Goal: Transaction & Acquisition: Download file/media

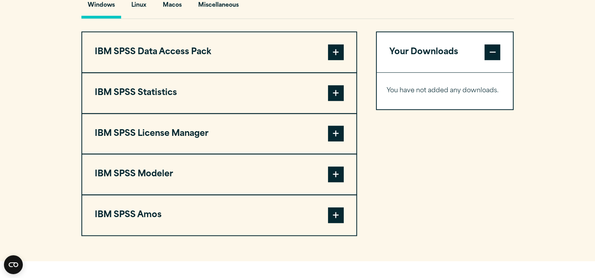
scroll to position [611, 0]
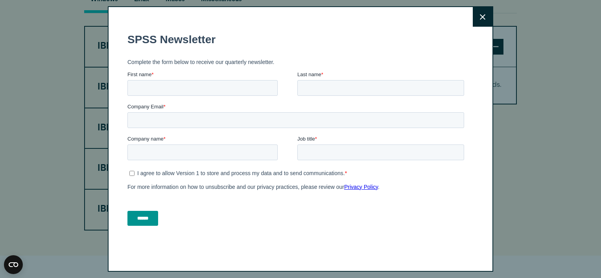
click at [481, 14] on icon at bounding box center [483, 17] width 6 height 6
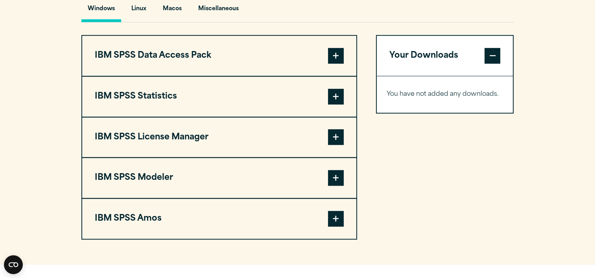
scroll to position [617, 0]
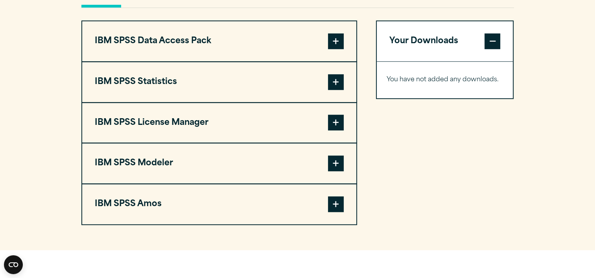
click at [333, 81] on span at bounding box center [336, 82] width 16 height 16
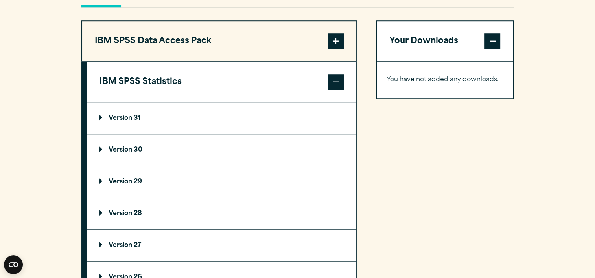
click at [135, 111] on summary "Version 31" at bounding box center [221, 118] width 269 height 31
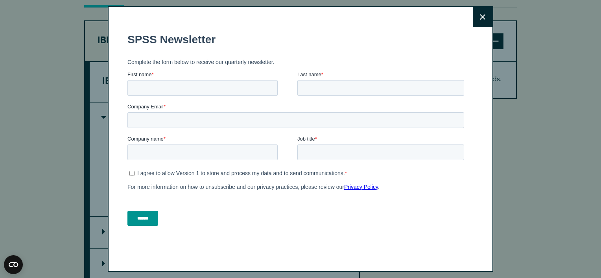
click at [480, 16] on icon at bounding box center [483, 17] width 6 height 6
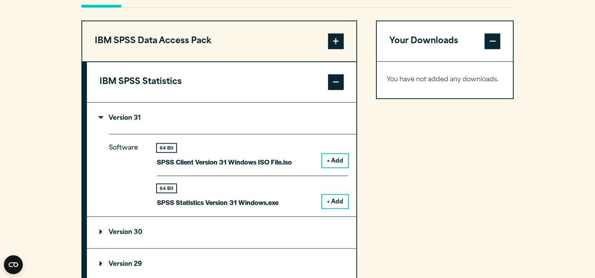
click at [334, 199] on button "+ Add" at bounding box center [335, 201] width 26 height 13
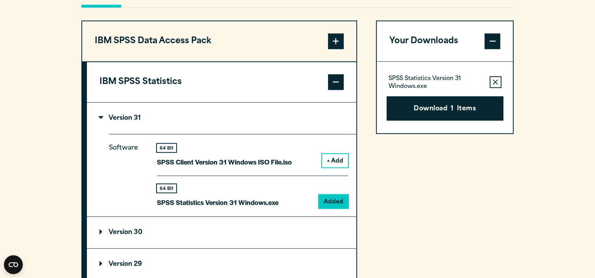
click at [335, 156] on button "+ Add" at bounding box center [335, 160] width 26 height 13
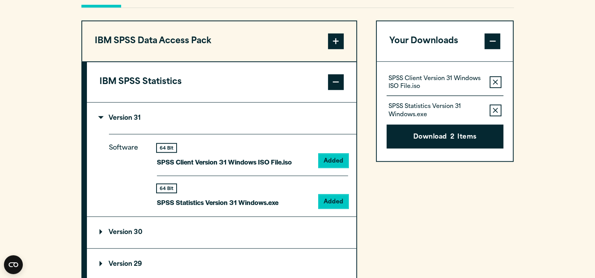
click at [340, 42] on span at bounding box center [336, 41] width 16 height 16
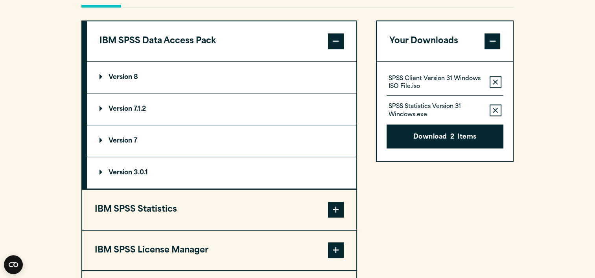
click at [340, 42] on span at bounding box center [336, 41] width 16 height 16
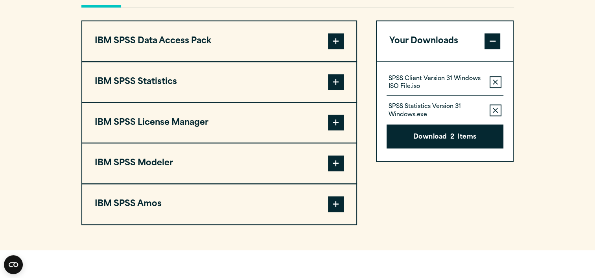
click at [333, 121] on span at bounding box center [336, 123] width 16 height 16
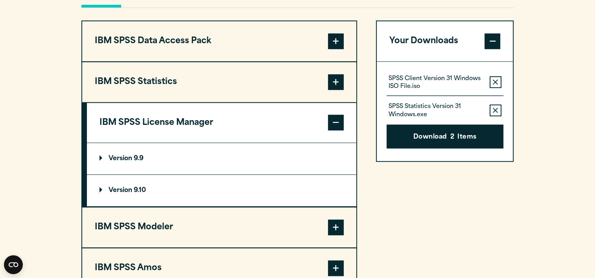
click at [333, 121] on span at bounding box center [336, 123] width 16 height 16
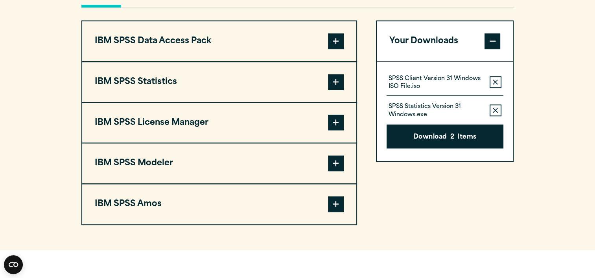
click at [335, 162] on span at bounding box center [336, 164] width 16 height 16
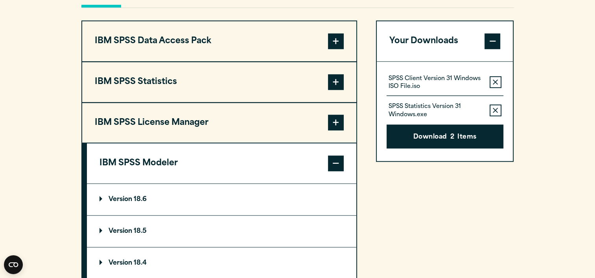
click at [335, 162] on span at bounding box center [336, 164] width 16 height 16
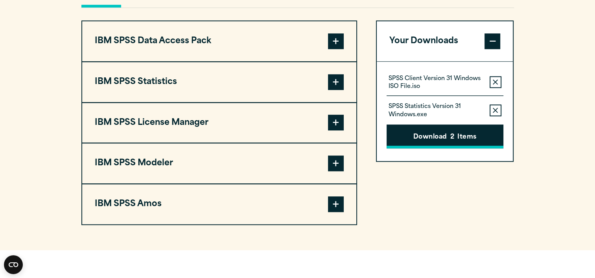
click at [423, 134] on button "Download 2 Items" at bounding box center [445, 137] width 117 height 24
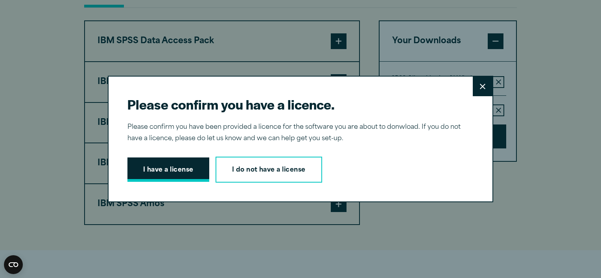
click at [166, 173] on button "I have a license" at bounding box center [168, 170] width 82 height 24
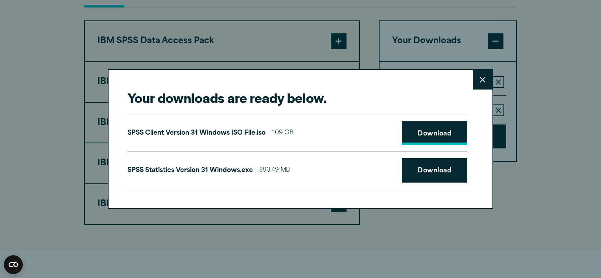
click at [428, 135] on link "Download" at bounding box center [434, 133] width 65 height 24
click at [428, 172] on link "Download" at bounding box center [434, 170] width 65 height 24
click at [503, 230] on div "Your downloads are ready below. Close SPSS Client Version 31 Windows ISO File.i…" at bounding box center [300, 139] width 601 height 278
